Goal: Task Accomplishment & Management: Use online tool/utility

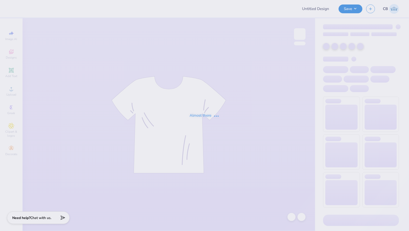
type input "MKA Musical 2025"
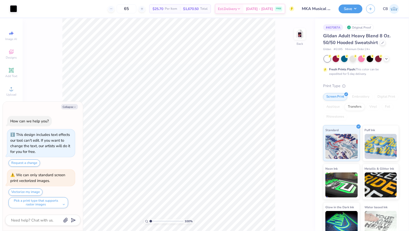
click at [384, 41] on div "Gildan Adult Heavy Blend 8 Oz. 50/50 Hooded Sweatshirt" at bounding box center [361, 40] width 76 height 14
click at [382, 42] on icon at bounding box center [382, 42] width 3 height 3
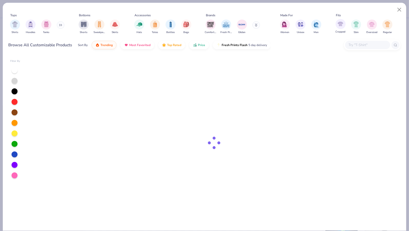
type textarea "x"
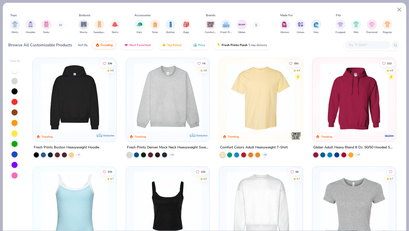
click at [361, 45] on input "text" at bounding box center [367, 45] width 39 height 6
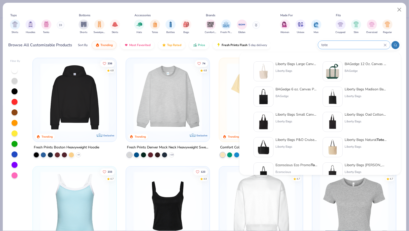
type input "tote"
click at [262, 98] on img at bounding box center [264, 97] width 16 height 16
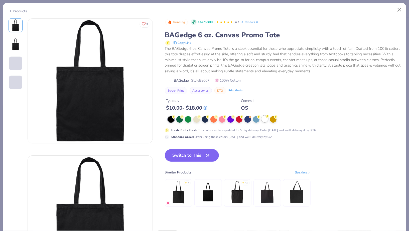
click at [265, 119] on div at bounding box center [264, 119] width 7 height 7
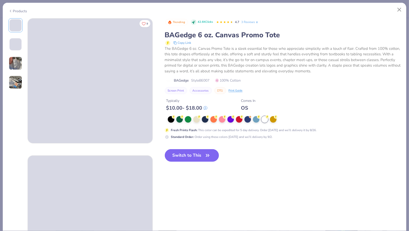
click at [191, 157] on button "Switch to This" at bounding box center [192, 155] width 54 height 13
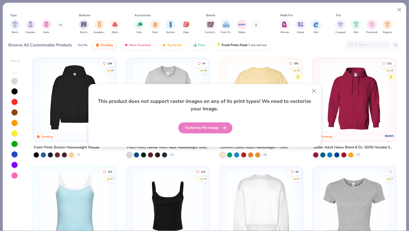
click at [193, 128] on div "Vectorize My Image" at bounding box center [205, 127] width 54 height 11
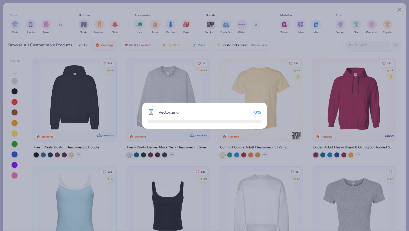
type textarea "x"
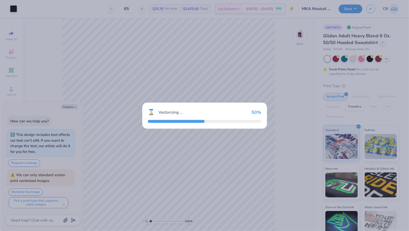
click at [65, 108] on div "⌛ Vectorizing ... 50 %" at bounding box center [204, 115] width 409 height 231
